Goal: Task Accomplishment & Management: Manage account settings

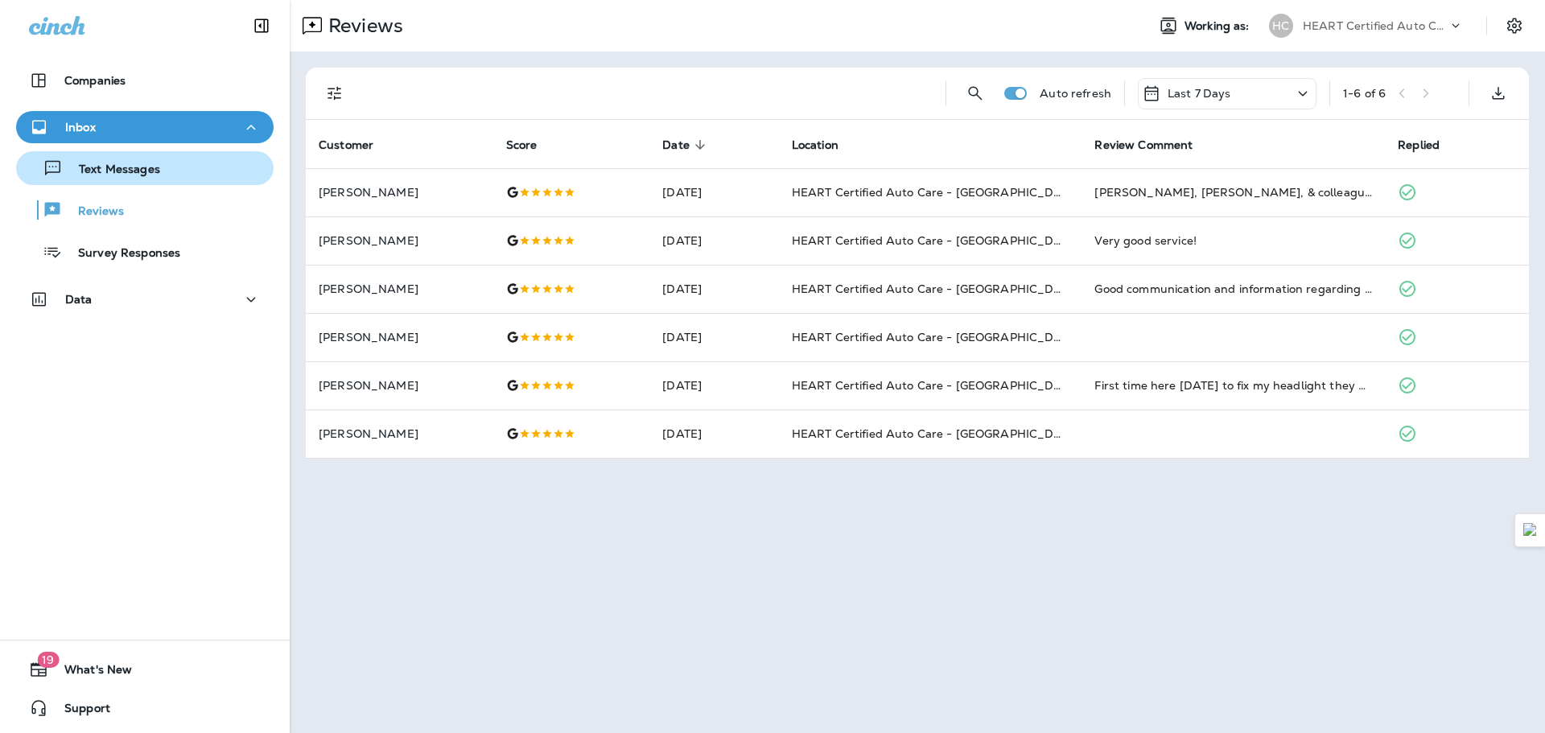
click at [105, 169] on p "Text Messages" at bounding box center [111, 170] width 97 height 15
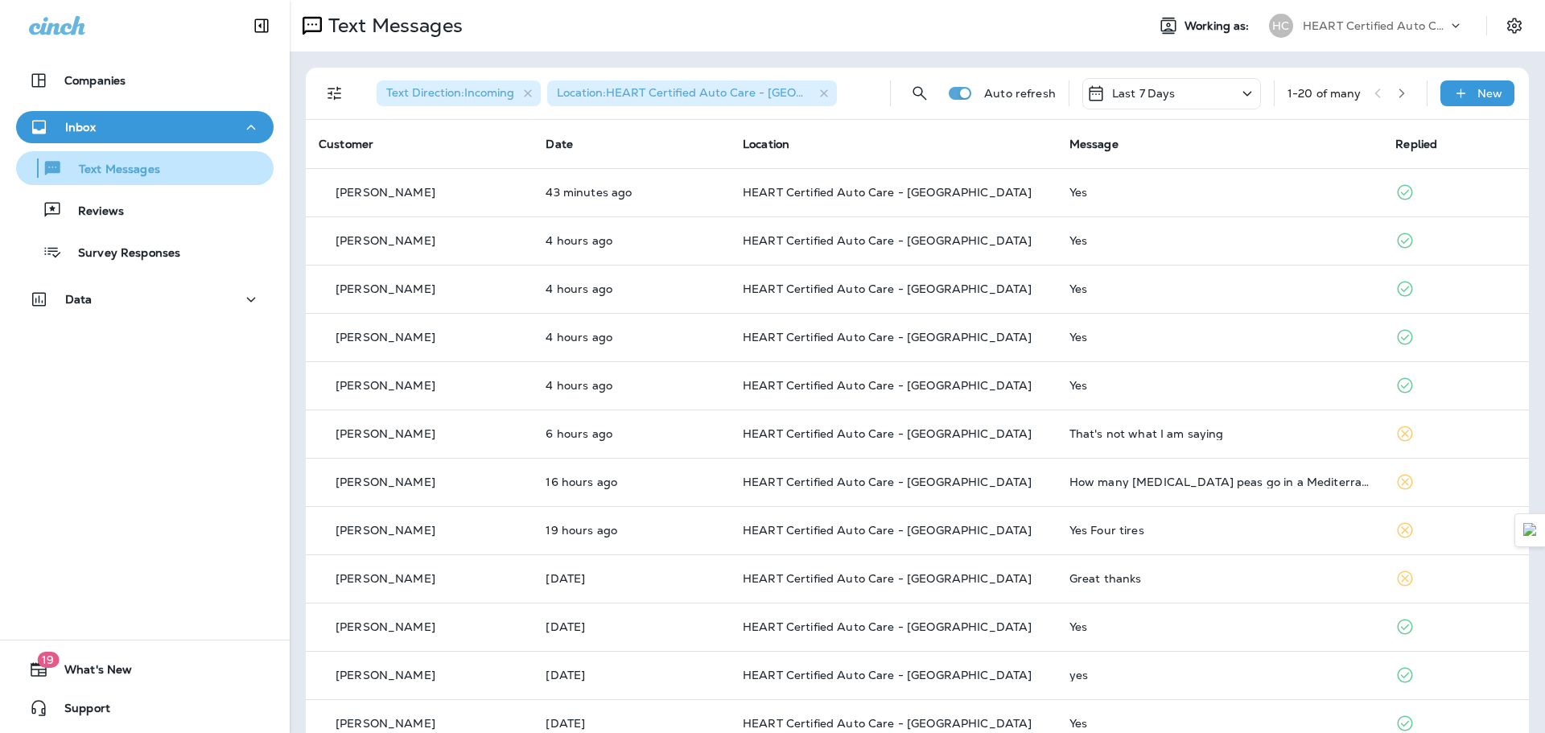
click at [174, 172] on div "Text Messages" at bounding box center [145, 168] width 245 height 24
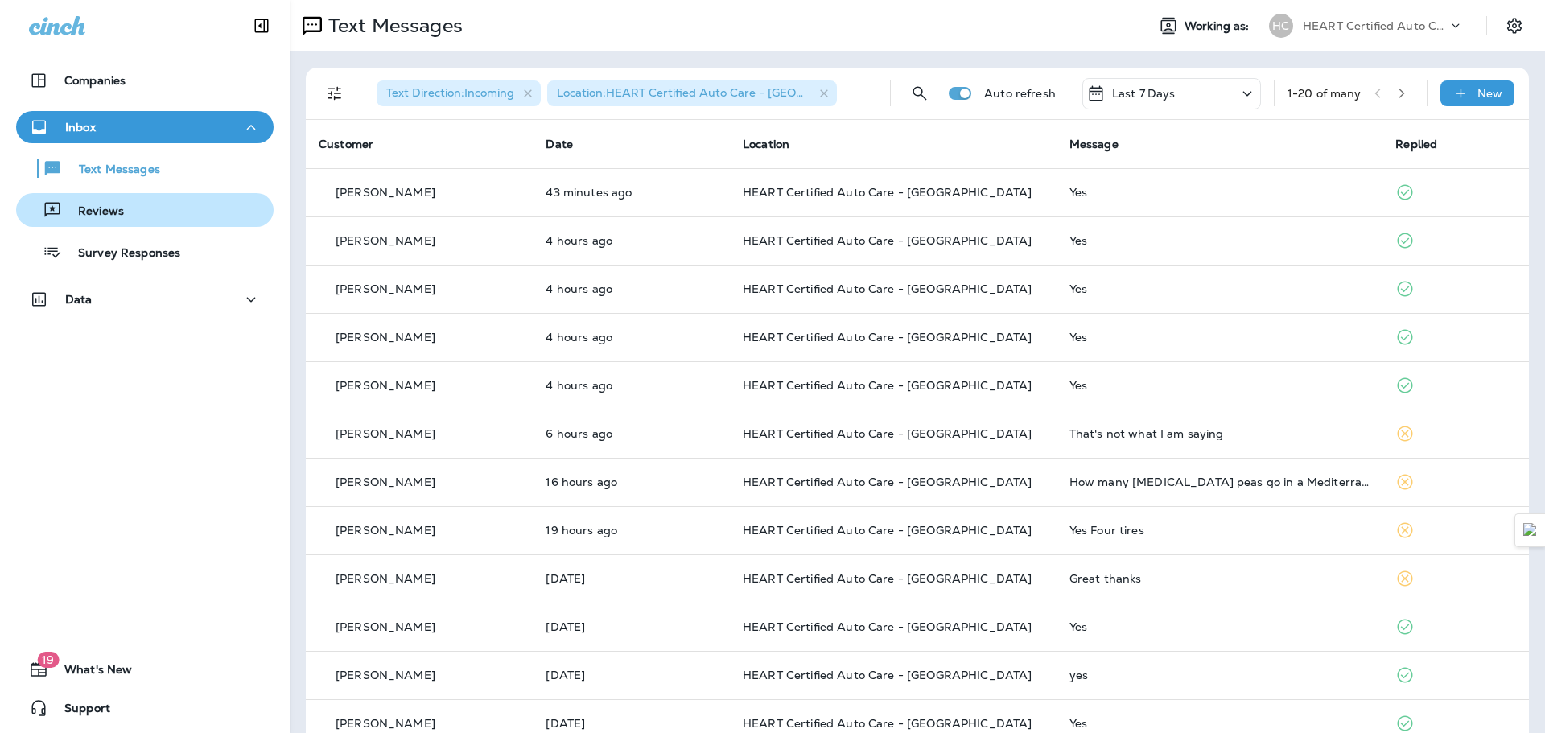
click at [142, 202] on div "Reviews" at bounding box center [145, 210] width 245 height 24
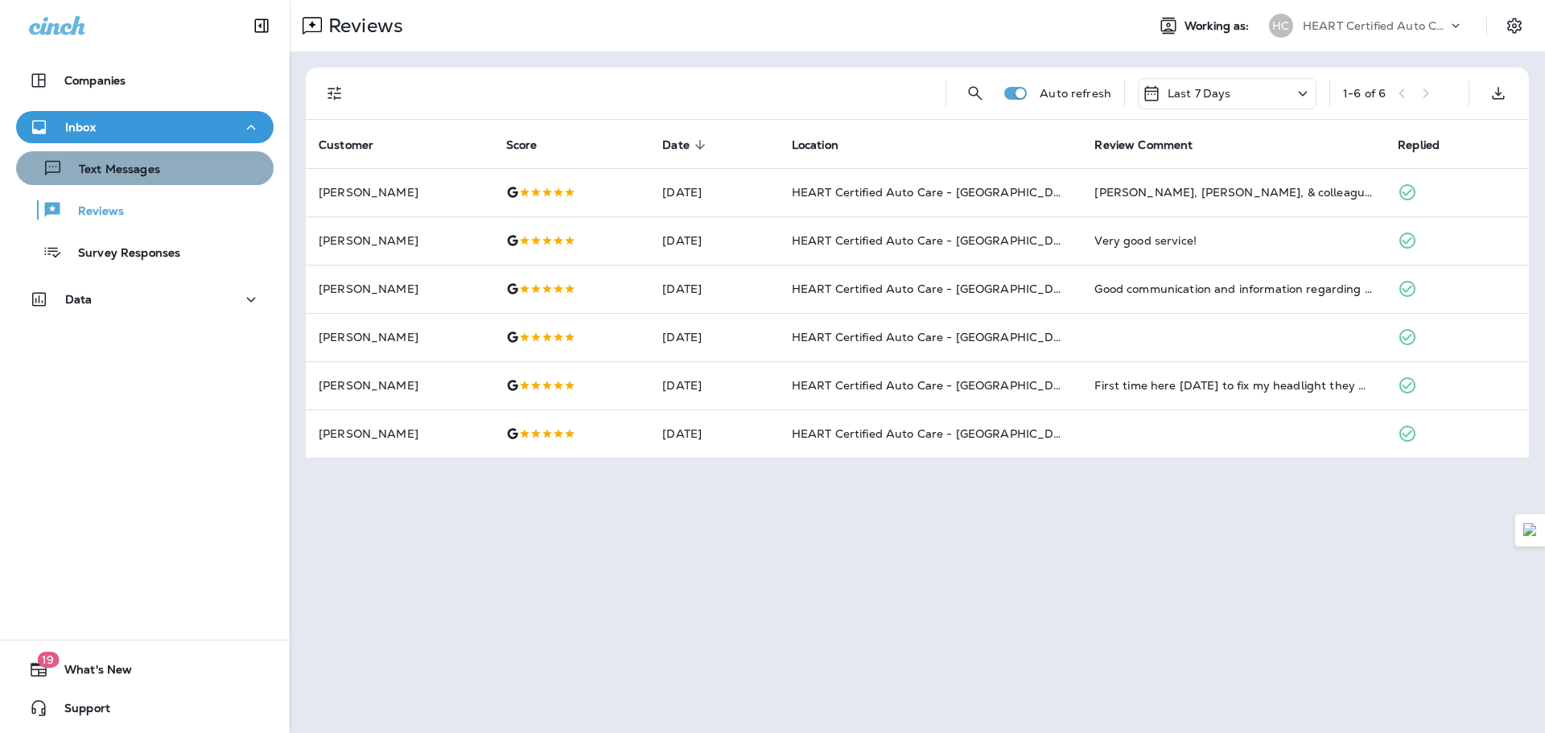
click at [148, 174] on p "Text Messages" at bounding box center [111, 170] width 97 height 15
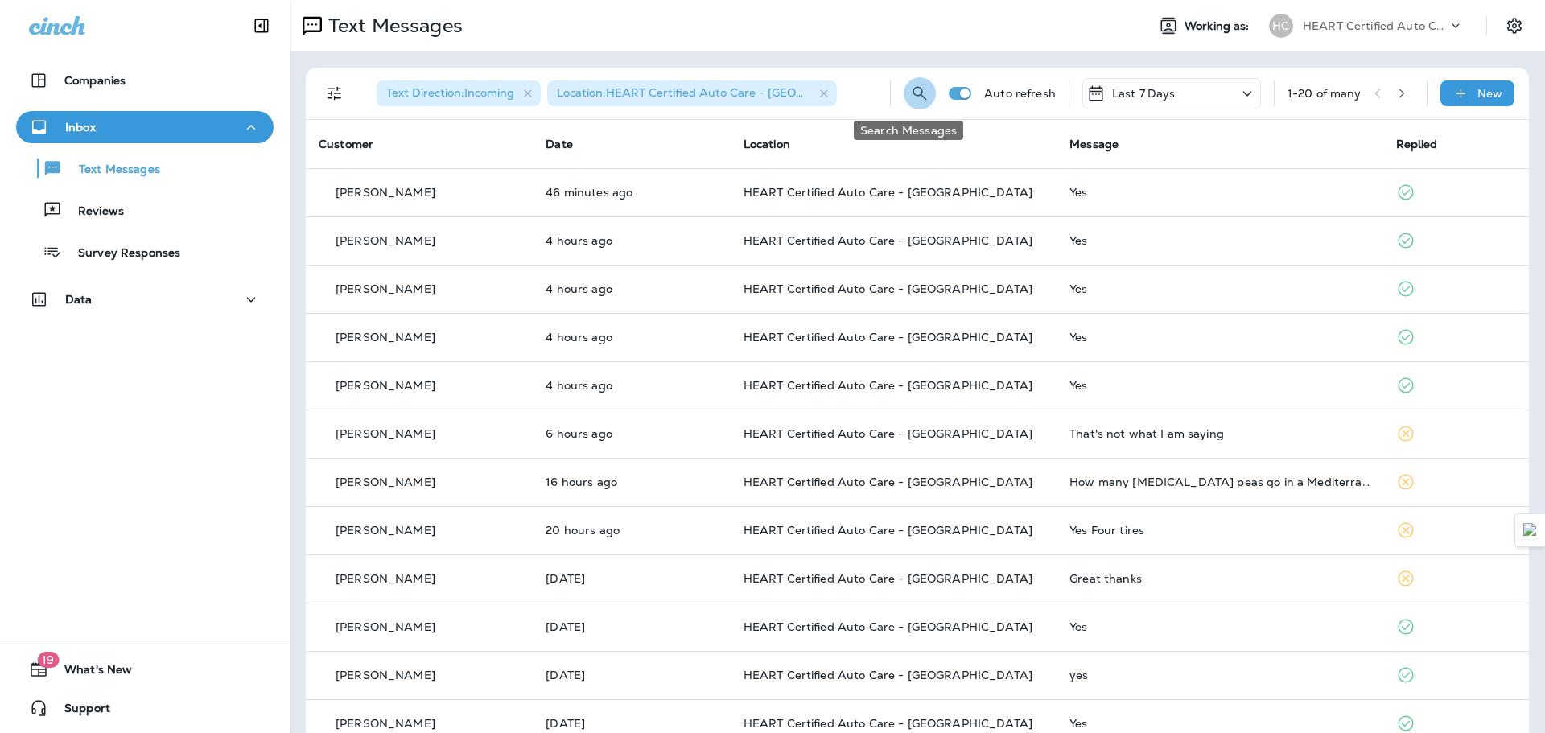
click at [910, 85] on icon "Search Messages" at bounding box center [919, 93] width 19 height 19
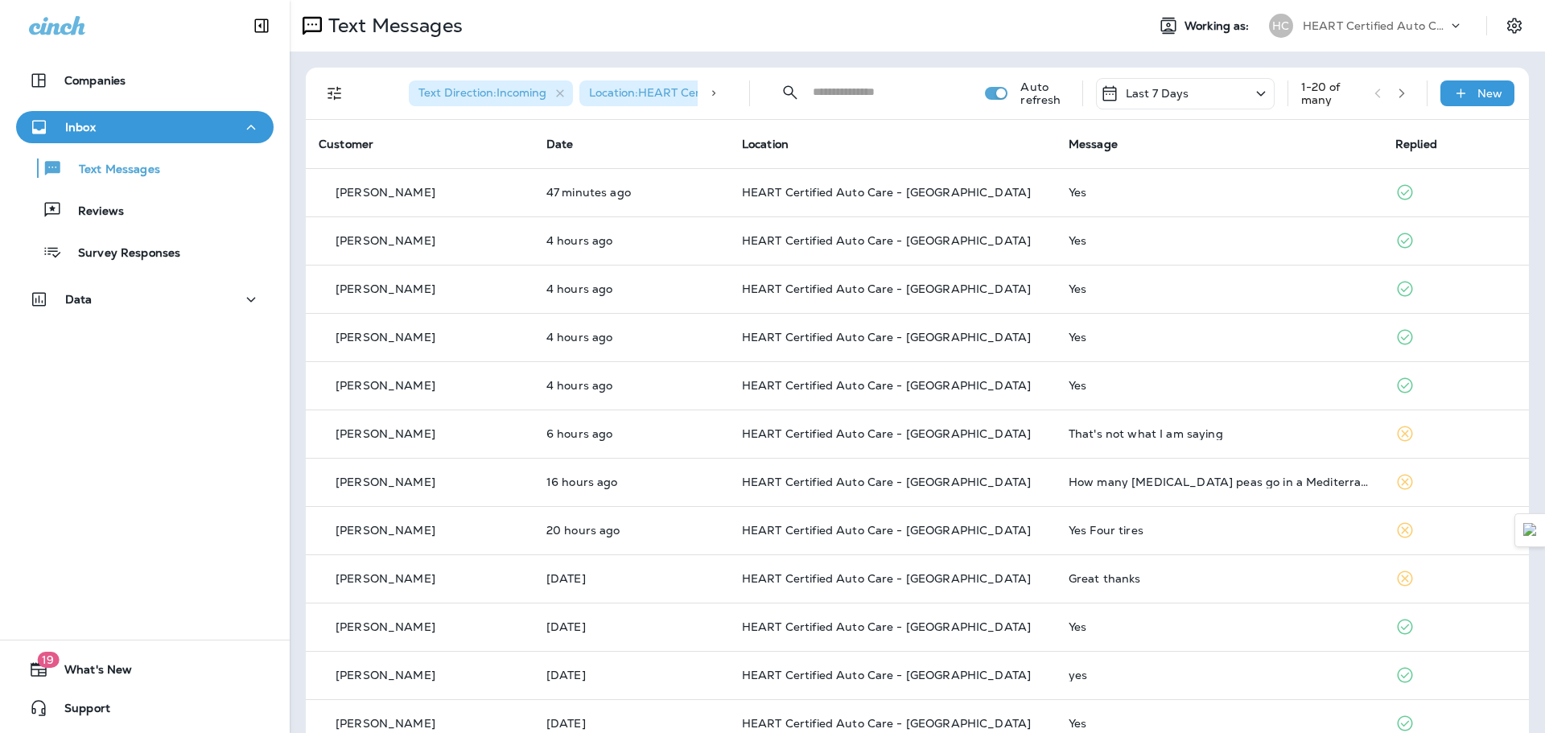
click at [848, 97] on input "text" at bounding box center [884, 92] width 143 height 43
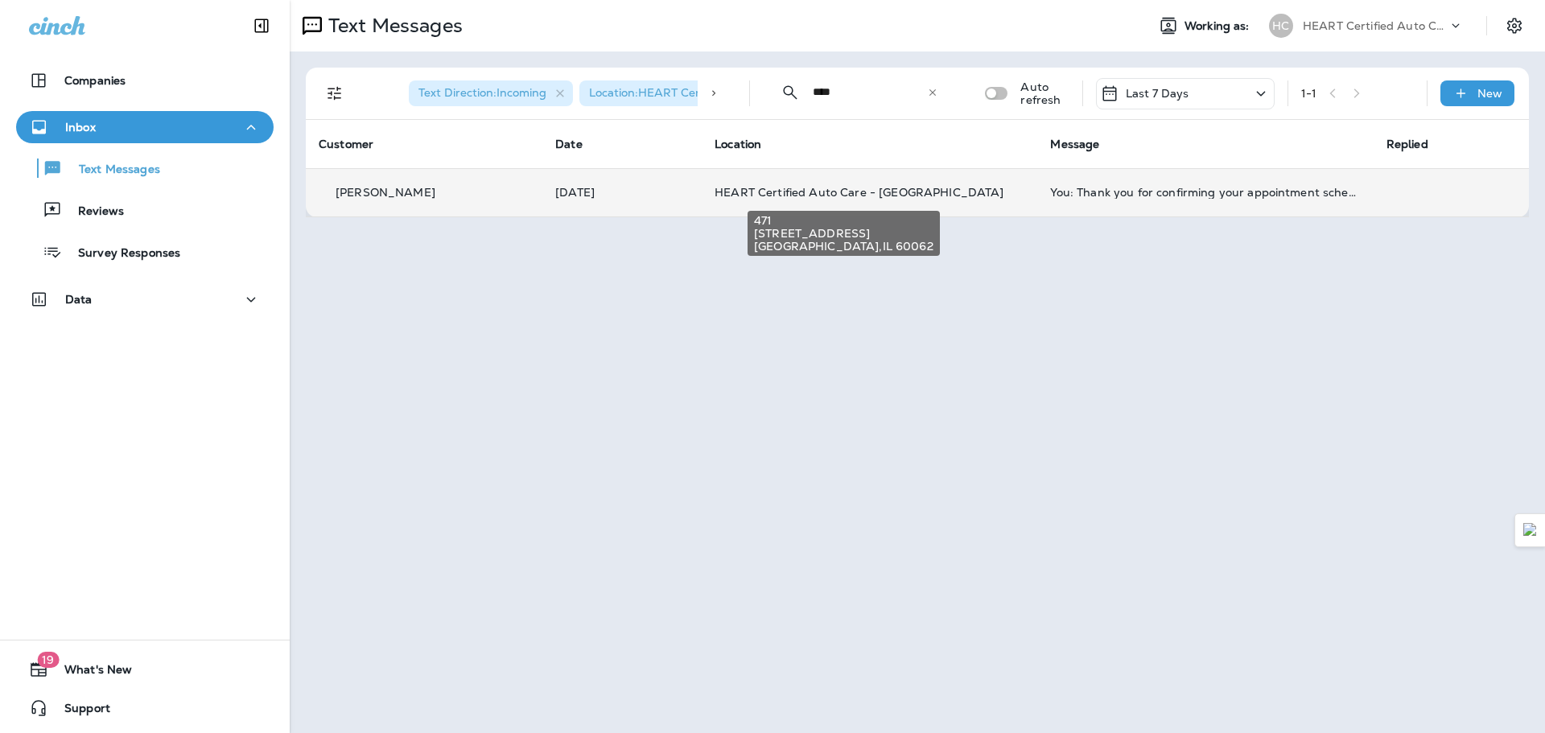
type input "****"
click at [881, 190] on span "HEART Certified Auto Care - [GEOGRAPHIC_DATA]" at bounding box center [859, 192] width 289 height 14
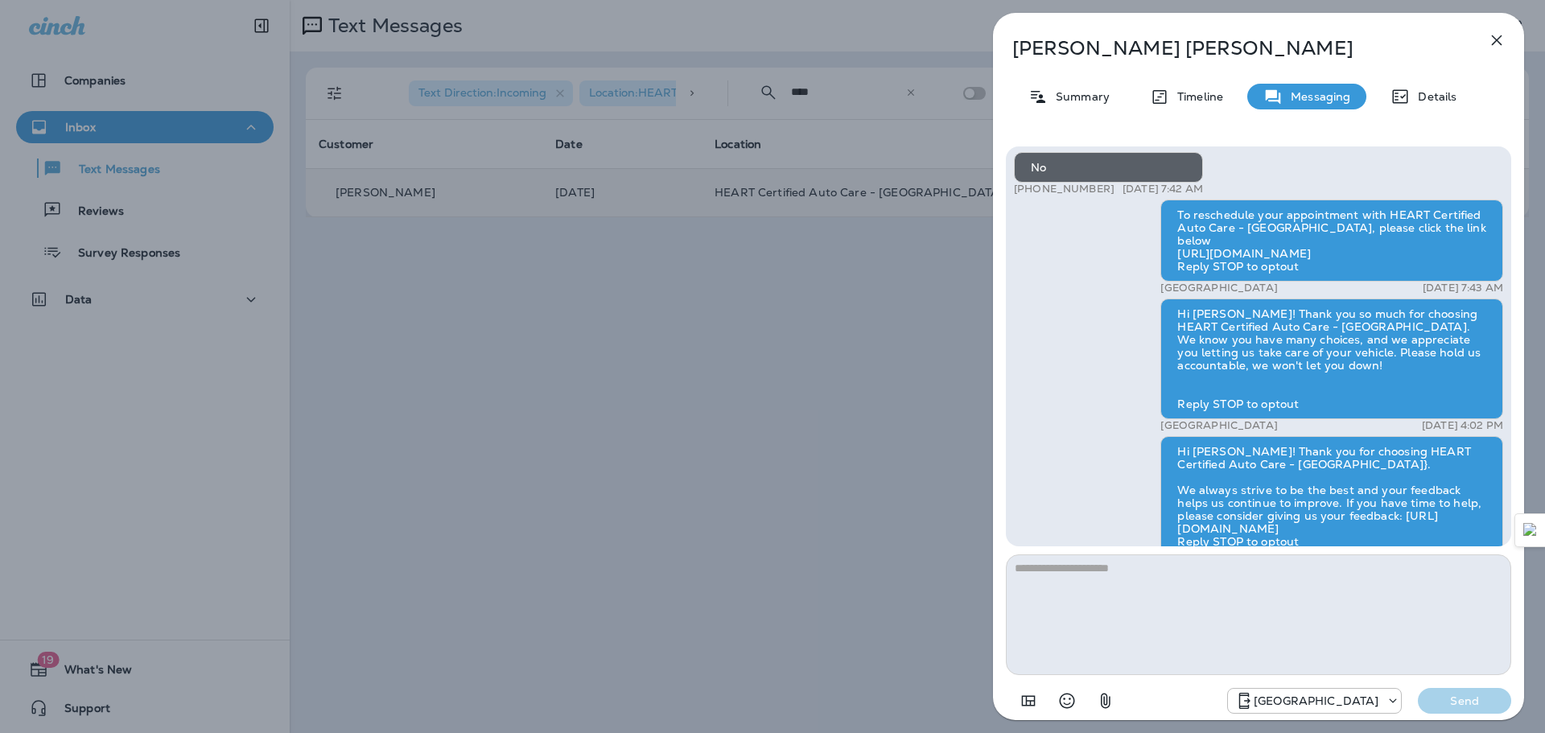
scroll to position [-653, 0]
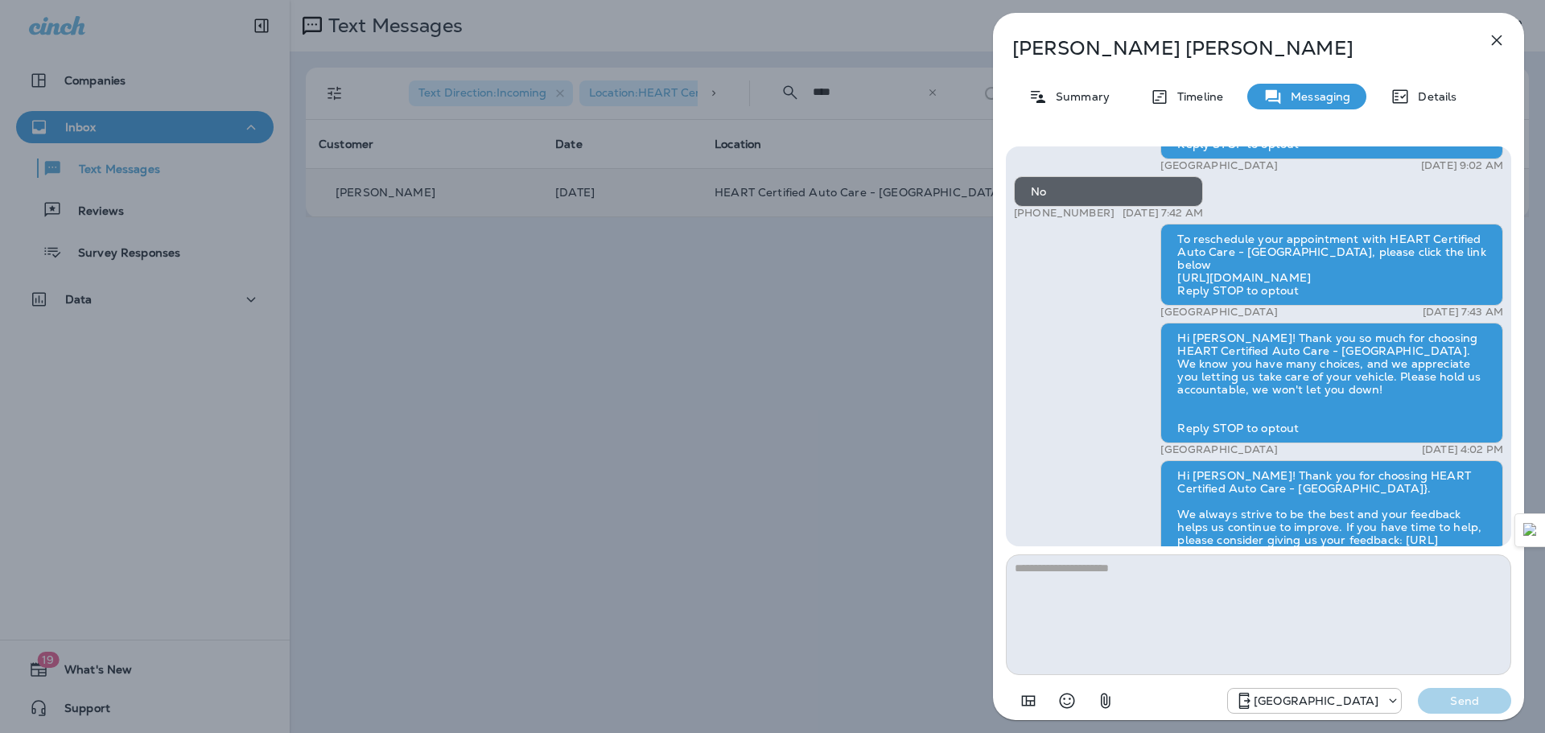
click at [1437, 97] on p "Details" at bounding box center [1433, 96] width 47 height 13
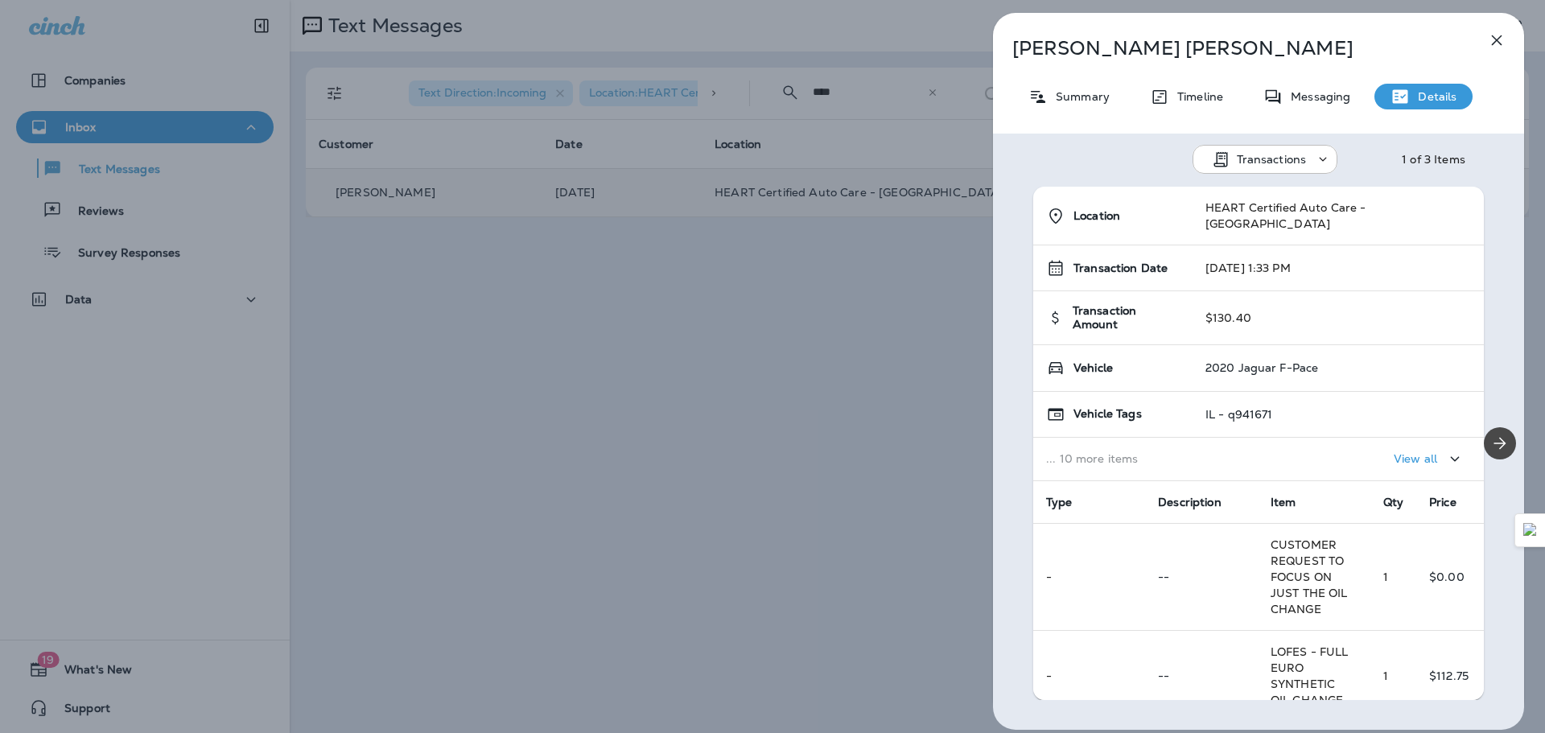
click at [1054, 81] on div "[PERSON_NAME] Summary Timeline Messaging Details Transactions 1 of 3 Items Loca…" at bounding box center [1258, 371] width 531 height 717
click at [1064, 90] on p "Summary" at bounding box center [1079, 96] width 62 height 13
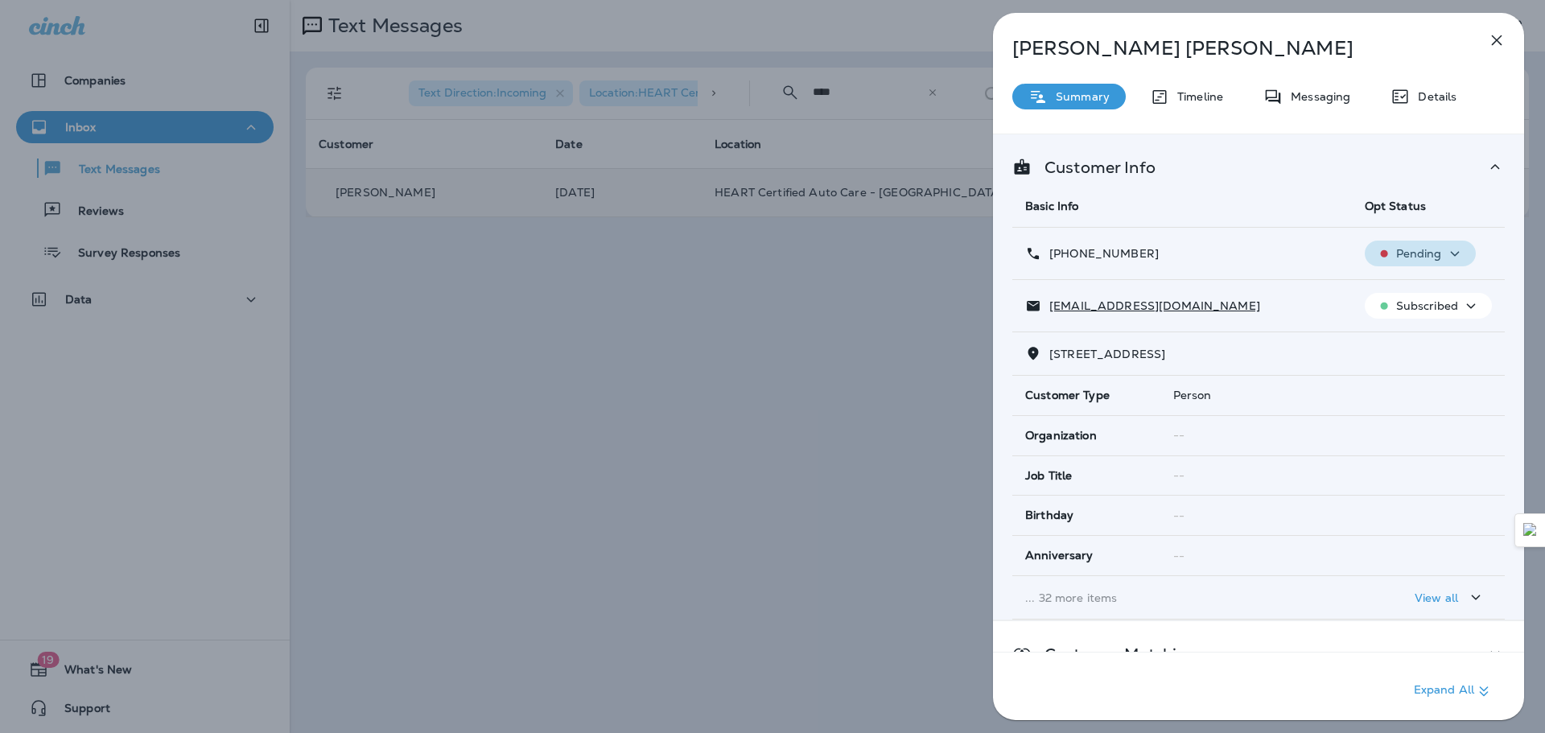
click at [1423, 254] on p "Pending" at bounding box center [1419, 253] width 46 height 13
click at [1410, 291] on p "Opt out" at bounding box center [1408, 292] width 43 height 13
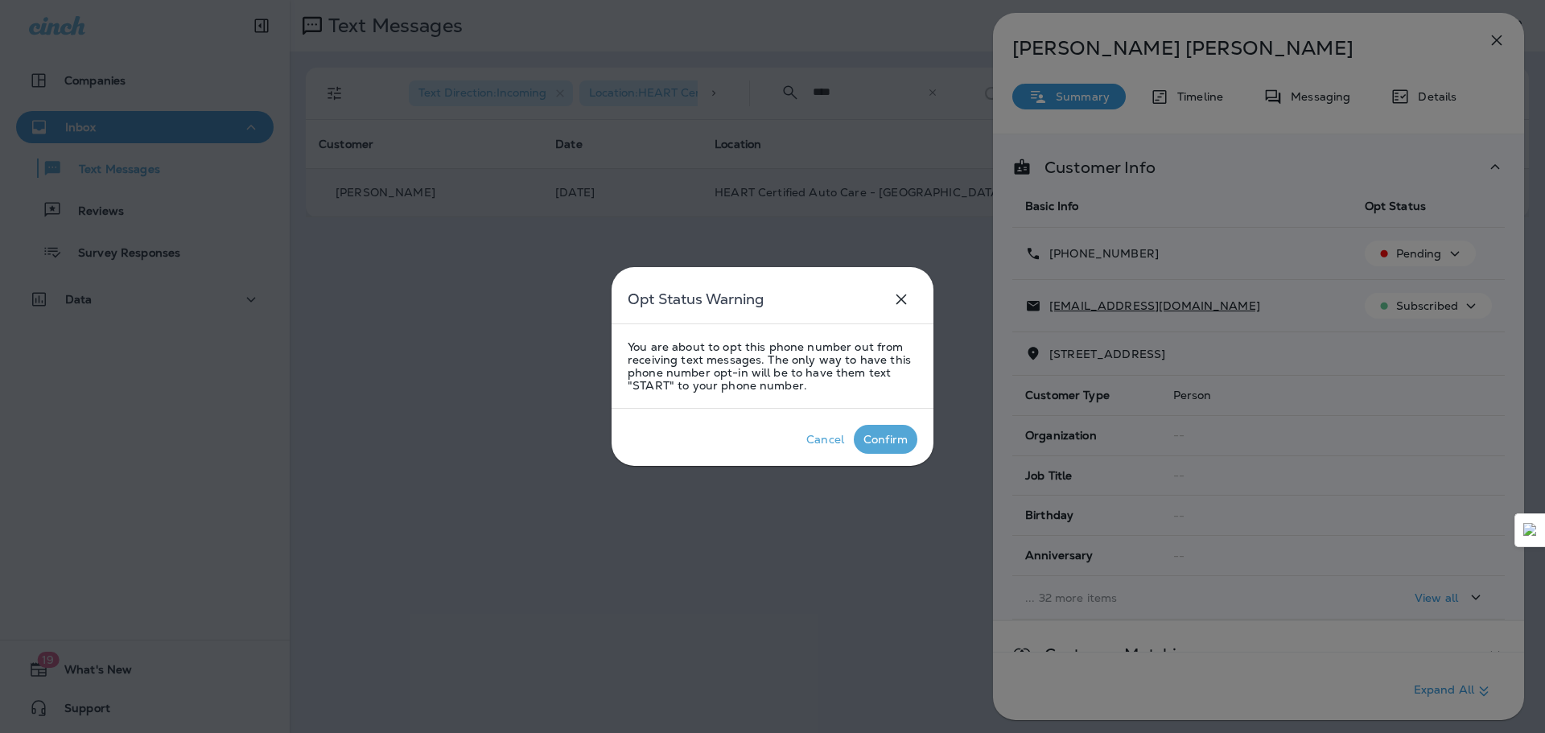
click at [897, 443] on div "Confirm" at bounding box center [885, 439] width 44 height 13
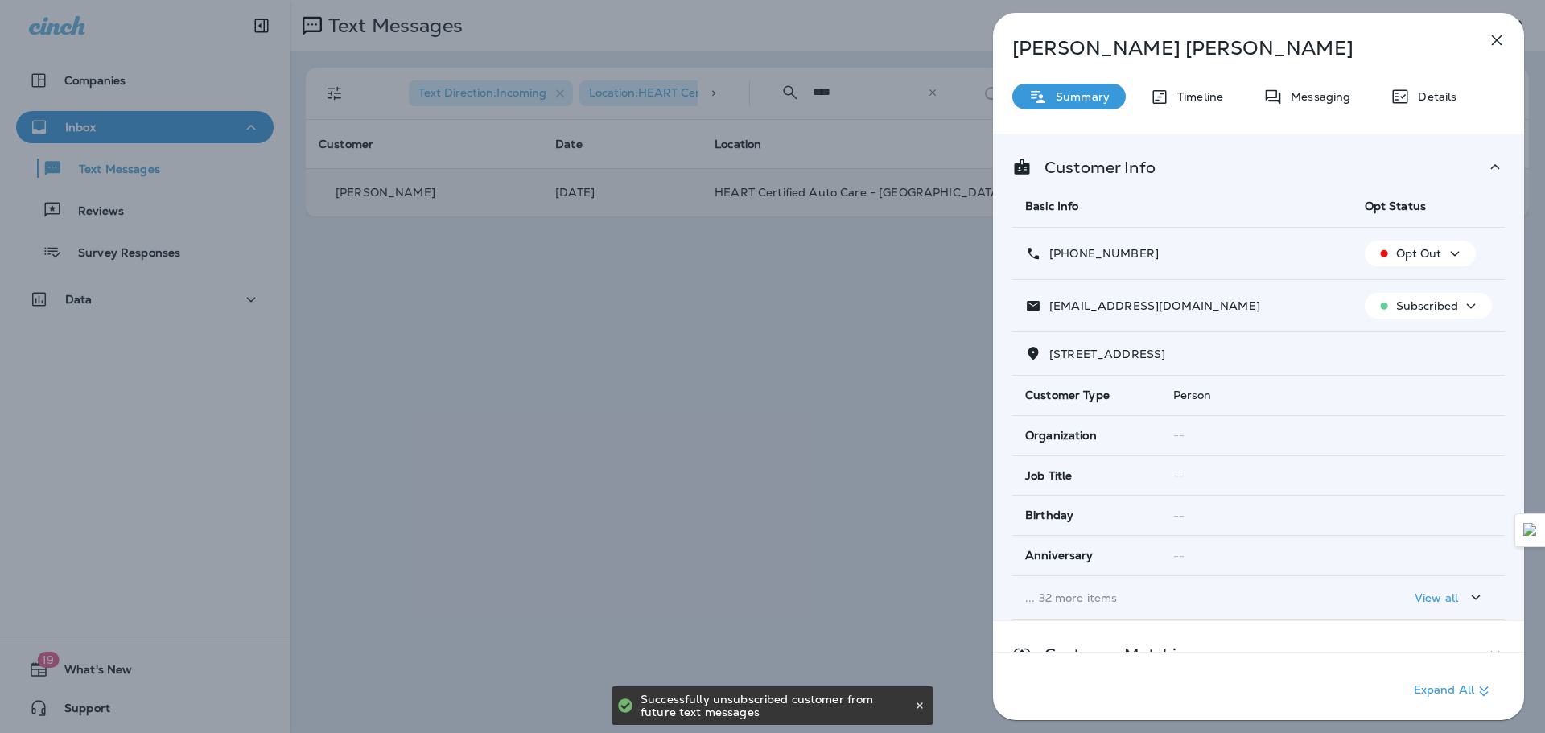
click at [1410, 295] on button "Subscribed" at bounding box center [1428, 306] width 127 height 26
click at [1411, 336] on button "Unsubscribe" at bounding box center [1422, 344] width 115 height 39
click at [1503, 36] on icon "button" at bounding box center [1496, 40] width 19 height 19
